Goal: Transaction & Acquisition: Book appointment/travel/reservation

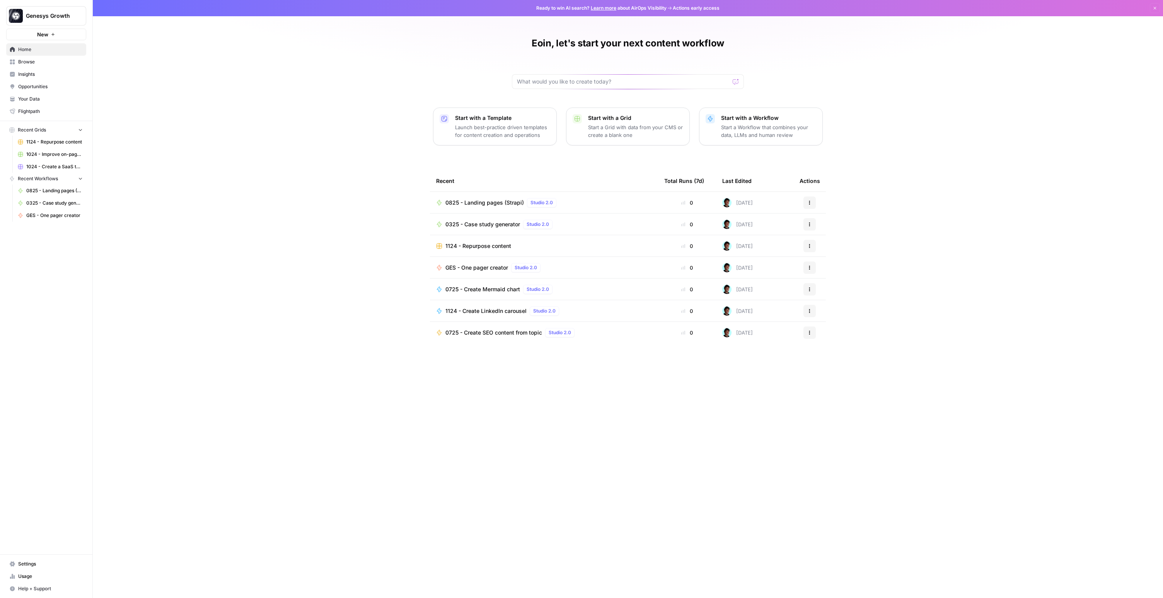
click at [29, 73] on span "Insights" at bounding box center [50, 74] width 65 height 7
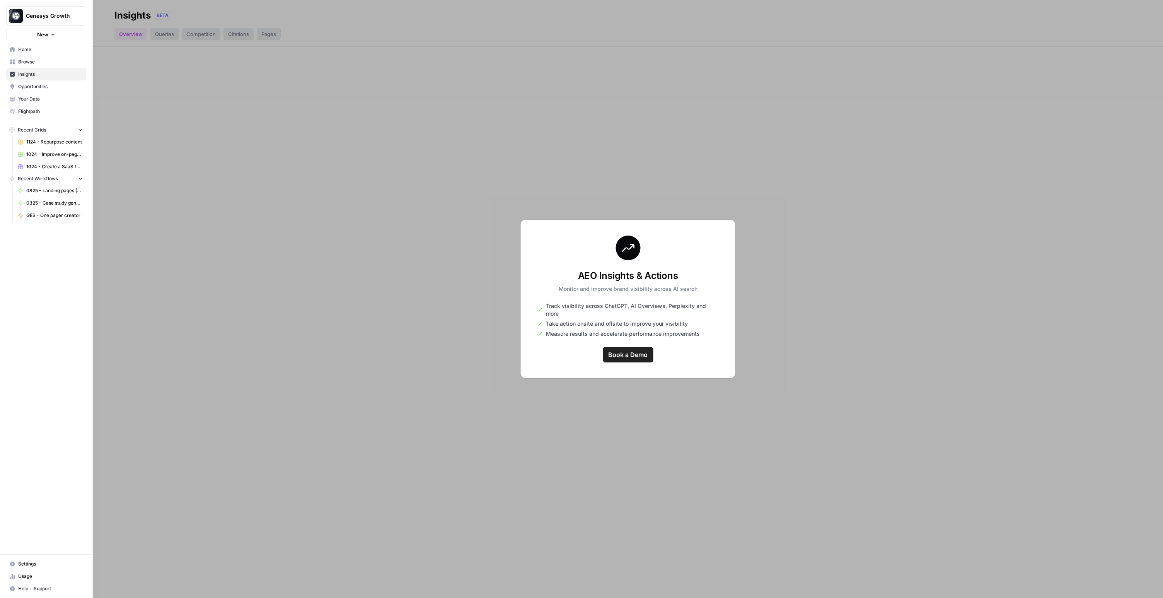
click at [632, 350] on span "Book a Demo" at bounding box center [627, 354] width 39 height 9
